Goal: Navigation & Orientation: Find specific page/section

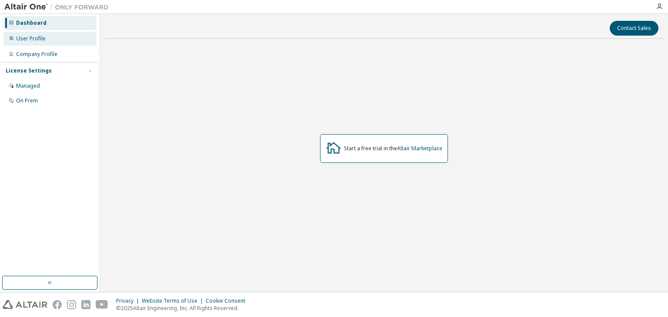
click at [31, 37] on div "User Profile" at bounding box center [31, 38] width 30 height 7
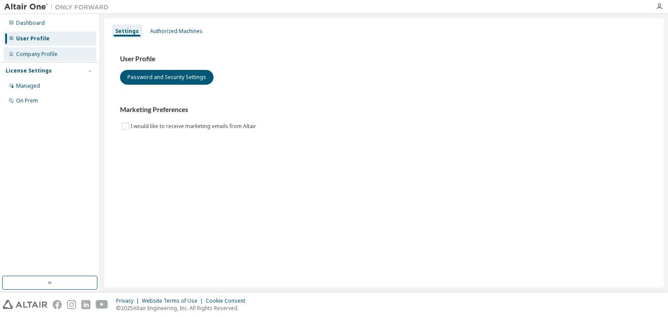
click at [35, 57] on div "Company Profile" at bounding box center [36, 54] width 41 height 7
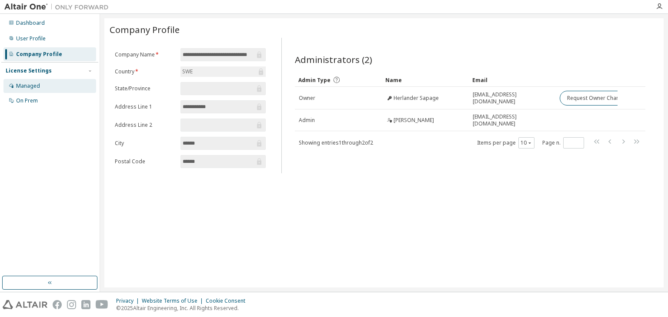
click at [28, 88] on div "Managed" at bounding box center [28, 86] width 24 height 7
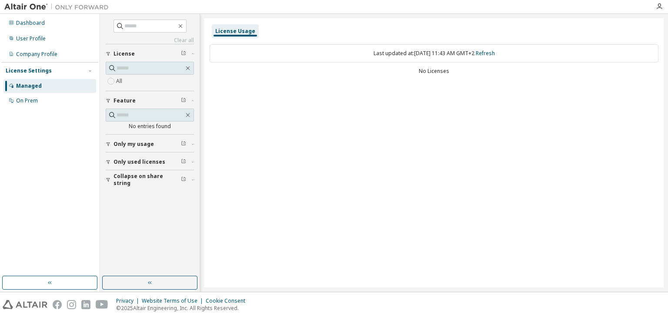
click at [129, 159] on span "Only used licenses" at bounding box center [139, 162] width 52 height 7
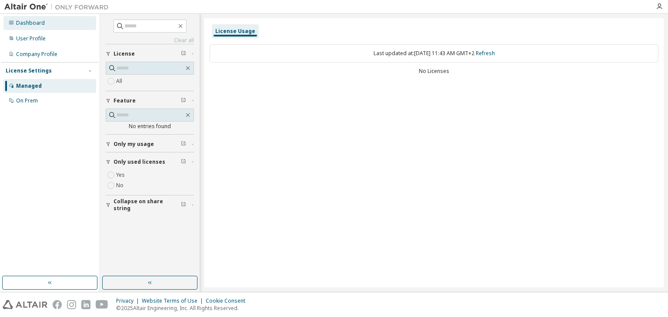
click at [21, 24] on div "Dashboard" at bounding box center [30, 23] width 29 height 7
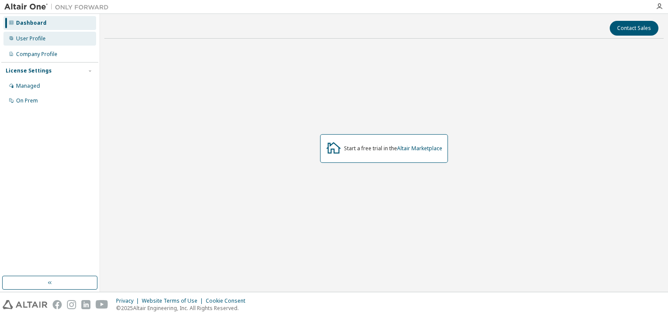
click at [20, 36] on div "User Profile" at bounding box center [31, 38] width 30 height 7
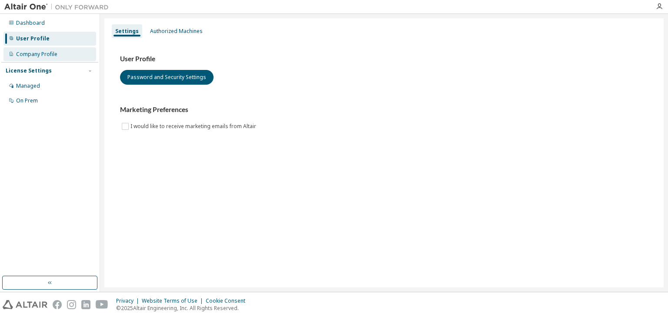
click at [40, 54] on div "Company Profile" at bounding box center [36, 54] width 41 height 7
